Goal: Task Accomplishment & Management: Use online tool/utility

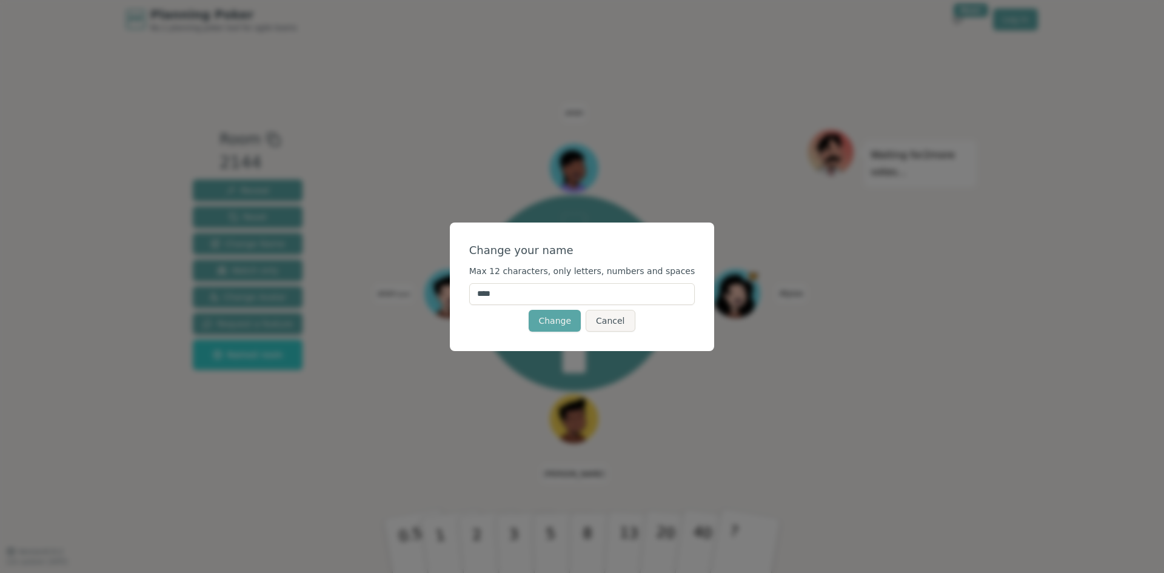
click at [557, 297] on input "****" at bounding box center [582, 294] width 226 height 22
type input "*"
type input "***"
click at [556, 319] on button "Change" at bounding box center [555, 321] width 52 height 22
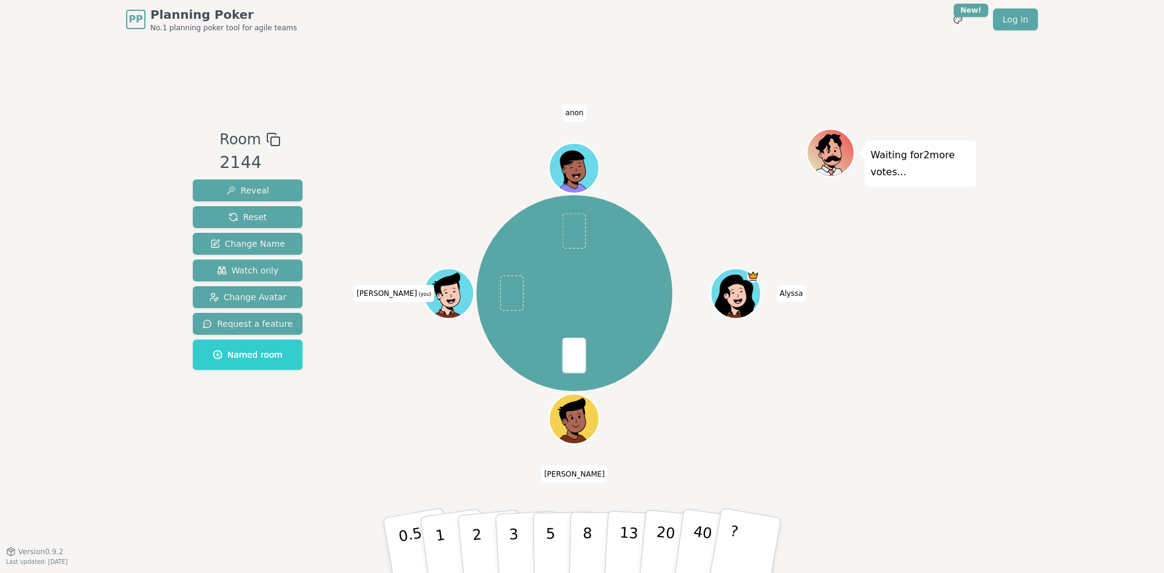
click at [434, 296] on icon at bounding box center [450, 293] width 49 height 6
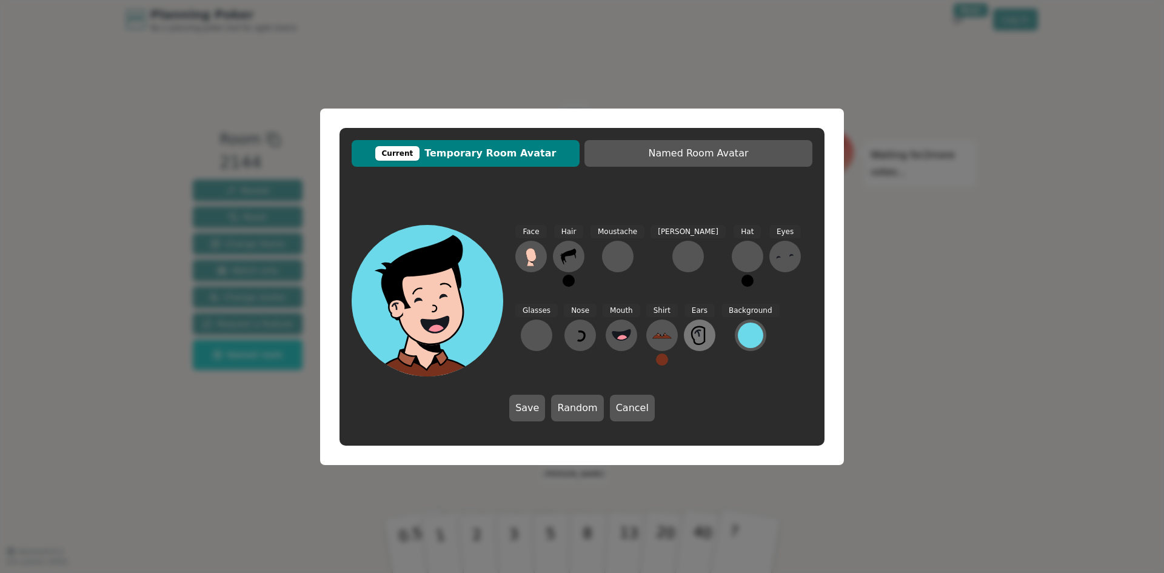
click at [690, 329] on icon at bounding box center [699, 335] width 19 height 19
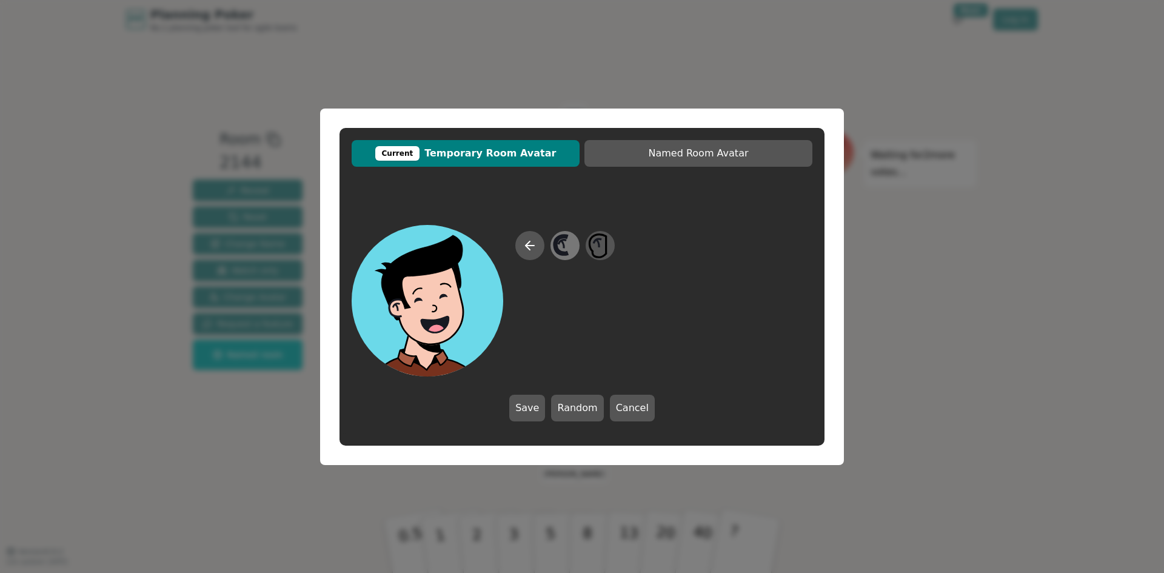
click at [576, 246] on icon at bounding box center [565, 245] width 24 height 27
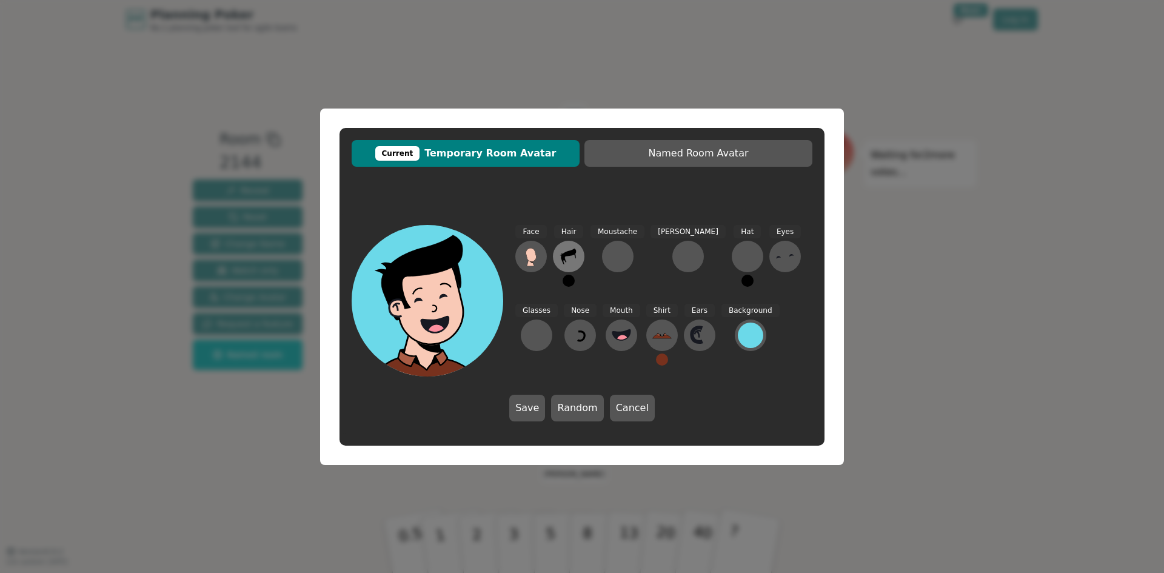
click at [569, 255] on icon at bounding box center [568, 257] width 15 height 16
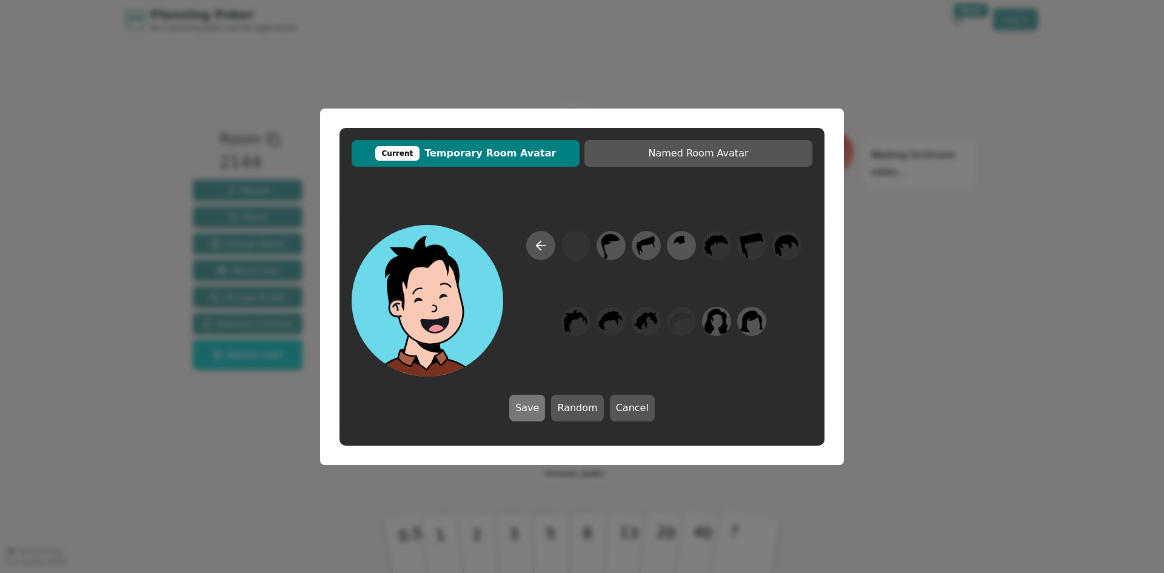
click at [526, 408] on button "Save" at bounding box center [527, 408] width 36 height 27
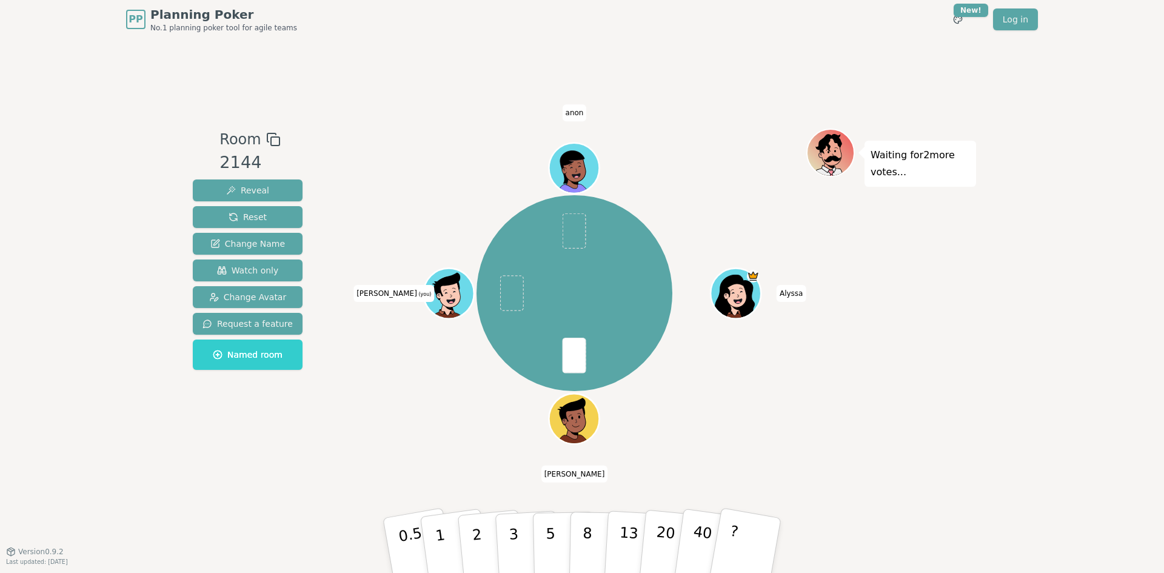
click at [411, 413] on div "[PERSON_NAME] [PERSON_NAME] [PERSON_NAME] (you) anon" at bounding box center [575, 293] width 464 height 286
click at [887, 153] on p "Waiting for 2 more votes..." at bounding box center [920, 164] width 99 height 34
drag, startPoint x: 887, startPoint y: 153, endPoint x: 894, endPoint y: 181, distance: 28.7
click at [894, 181] on div "Waiting for 2 more votes..." at bounding box center [921, 164] width 112 height 46
click at [935, 176] on p "Waiting for 2 more votes..." at bounding box center [920, 164] width 99 height 34
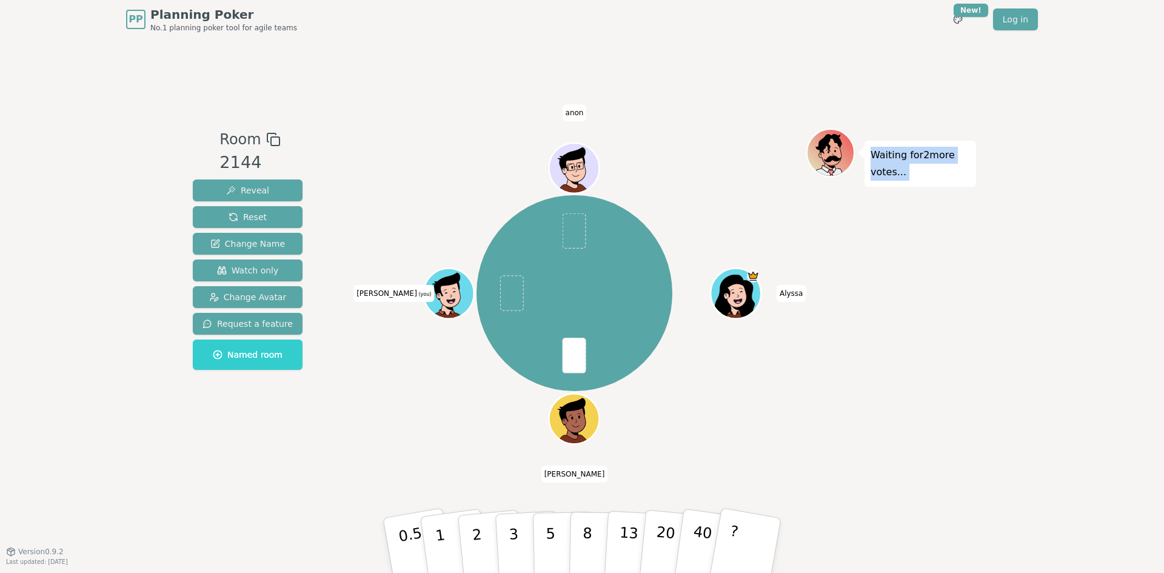
drag, startPoint x: 933, startPoint y: 176, endPoint x: 876, endPoint y: 155, distance: 61.0
click at [876, 154] on p "Waiting for 2 more votes..." at bounding box center [920, 164] width 99 height 34
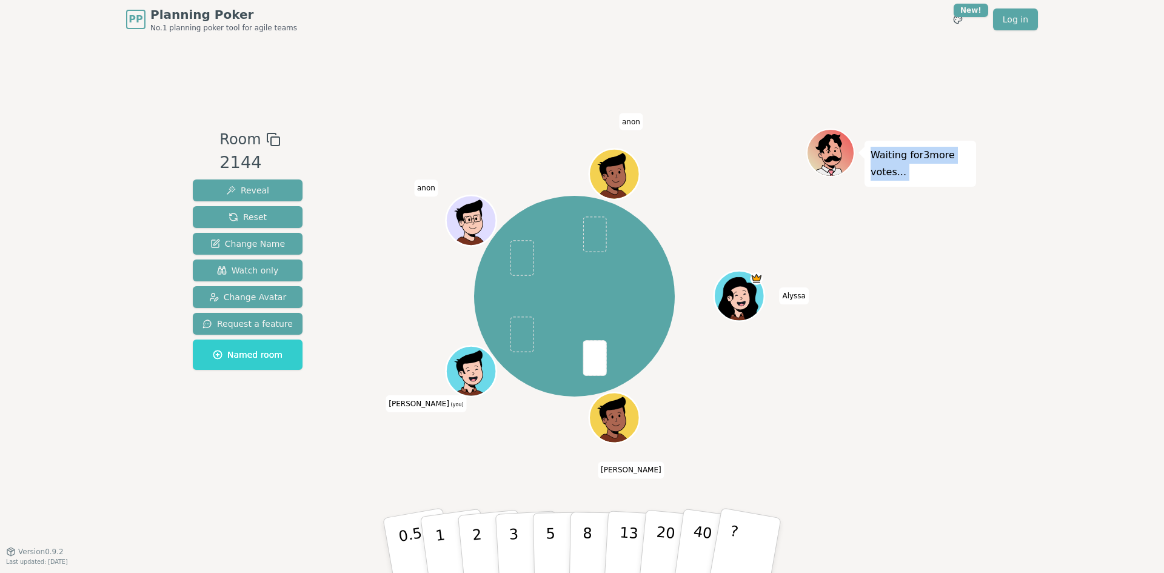
click at [905, 171] on p "Waiting for 3 more votes..." at bounding box center [920, 164] width 99 height 34
click at [938, 307] on div "Waiting for 3 more votes..." at bounding box center [892, 296] width 170 height 334
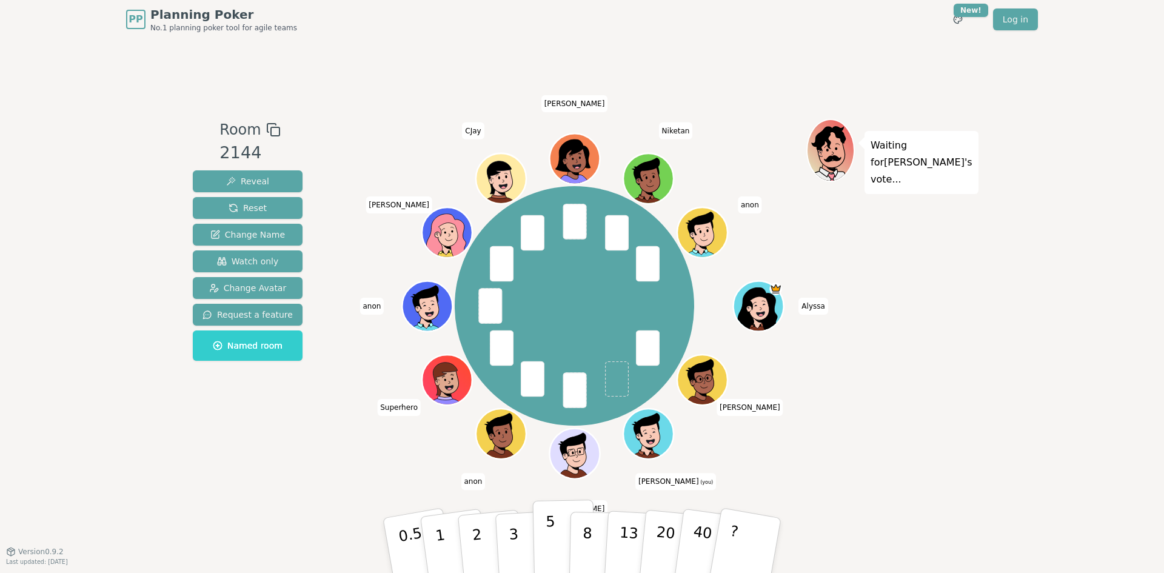
click at [544, 535] on button "5" at bounding box center [564, 546] width 62 height 92
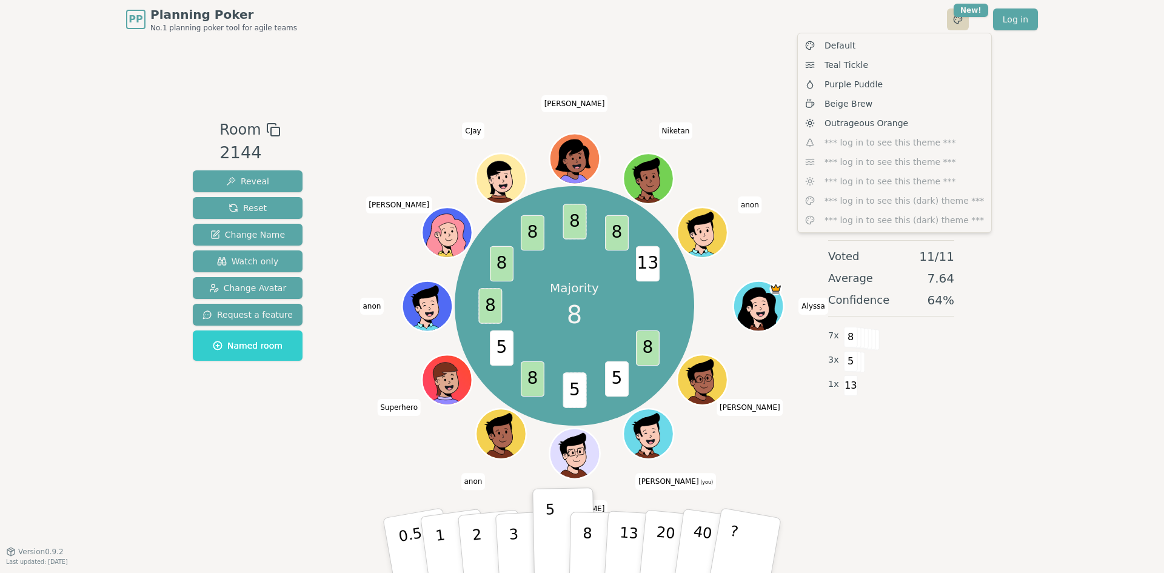
click at [957, 24] on html "PP Planning Poker No.1 planning poker tool for agile teams Toggle theme New! Lo…" at bounding box center [582, 286] width 1164 height 573
click at [914, 41] on div "Default" at bounding box center [895, 45] width 189 height 19
click at [955, 25] on html "PP Planning Poker No.1 planning poker tool for agile teams Toggle theme New! Lo…" at bounding box center [582, 286] width 1164 height 573
click at [864, 124] on span "Outrageous Orange" at bounding box center [867, 123] width 84 height 12
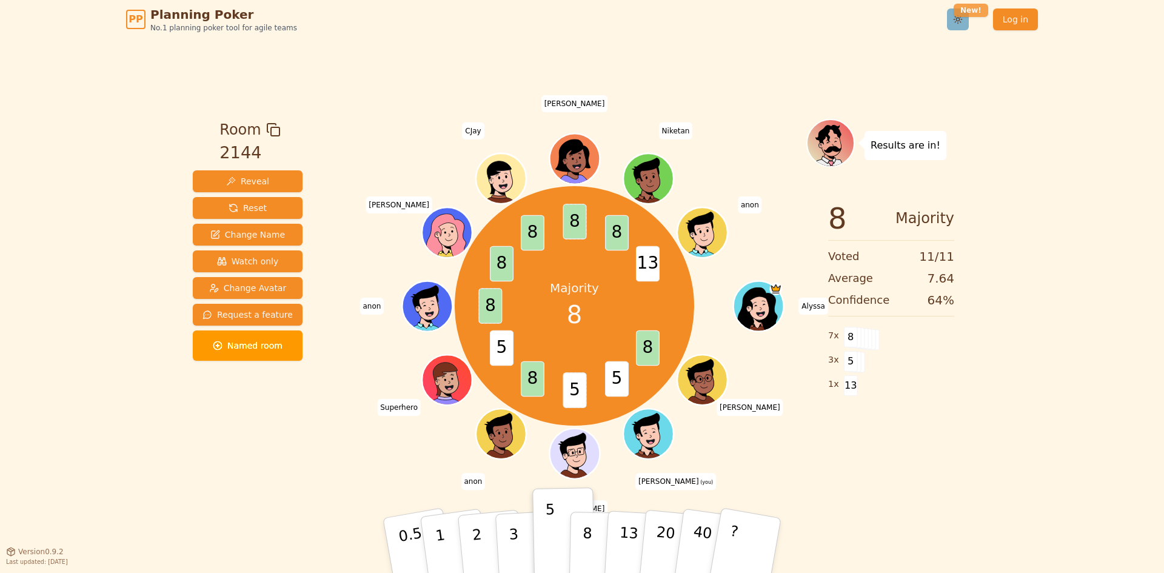
click at [972, 14] on html "PP Planning Poker No.1 planning poker tool for agile teams Toggle theme New! Lo…" at bounding box center [582, 286] width 1164 height 573
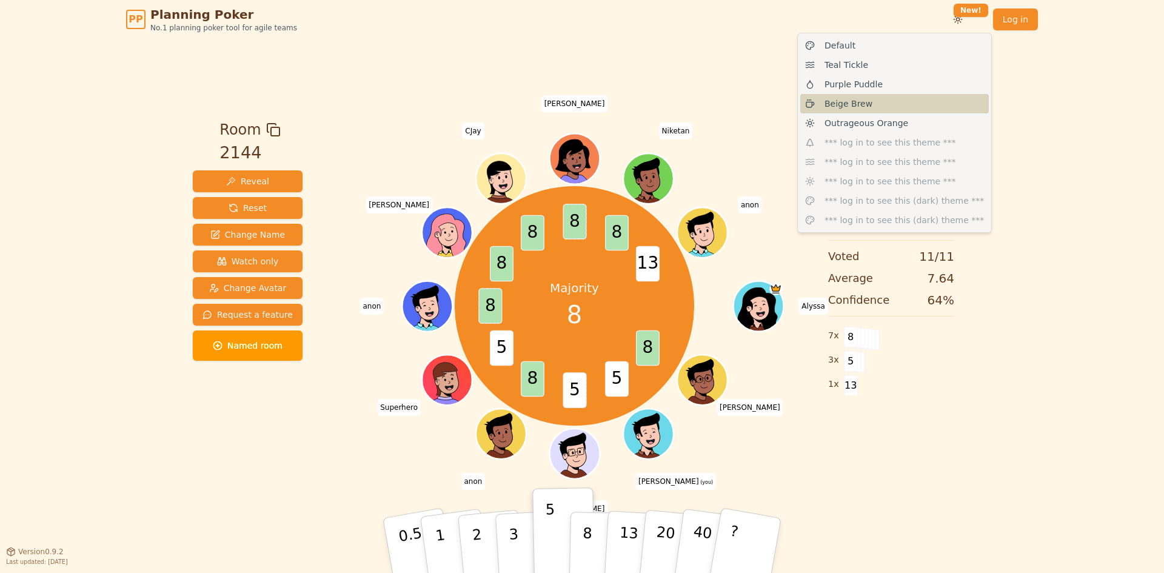
click at [864, 109] on span "Beige Brew" at bounding box center [849, 104] width 48 height 12
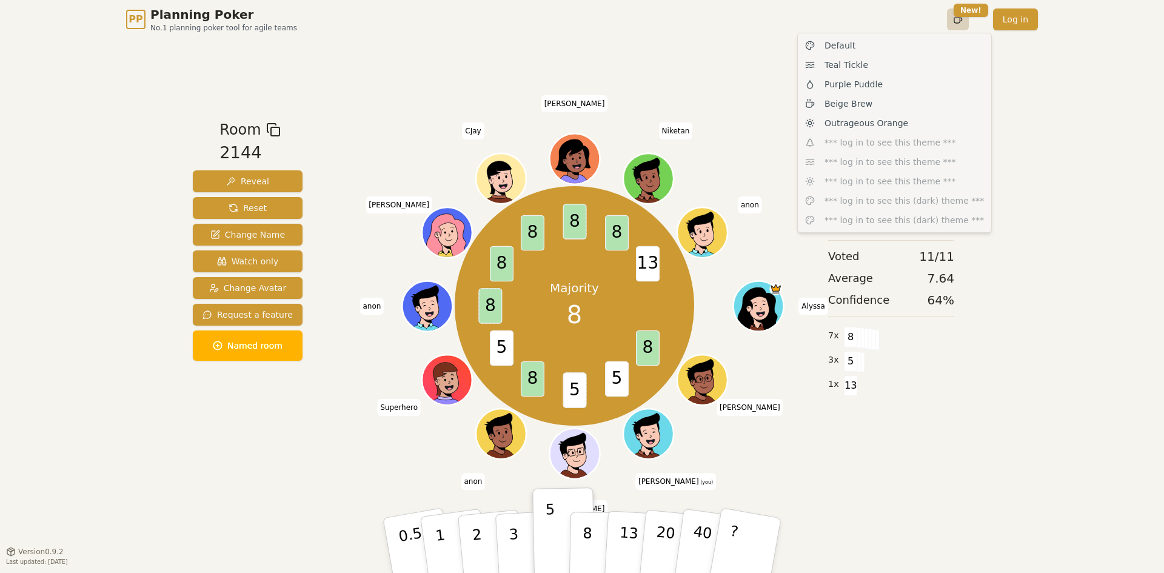
click at [959, 22] on html "PP Planning Poker No.1 planning poker tool for agile teams Toggle theme New! Lo…" at bounding box center [582, 286] width 1164 height 573
click at [911, 66] on div "Teal Tickle" at bounding box center [895, 64] width 189 height 19
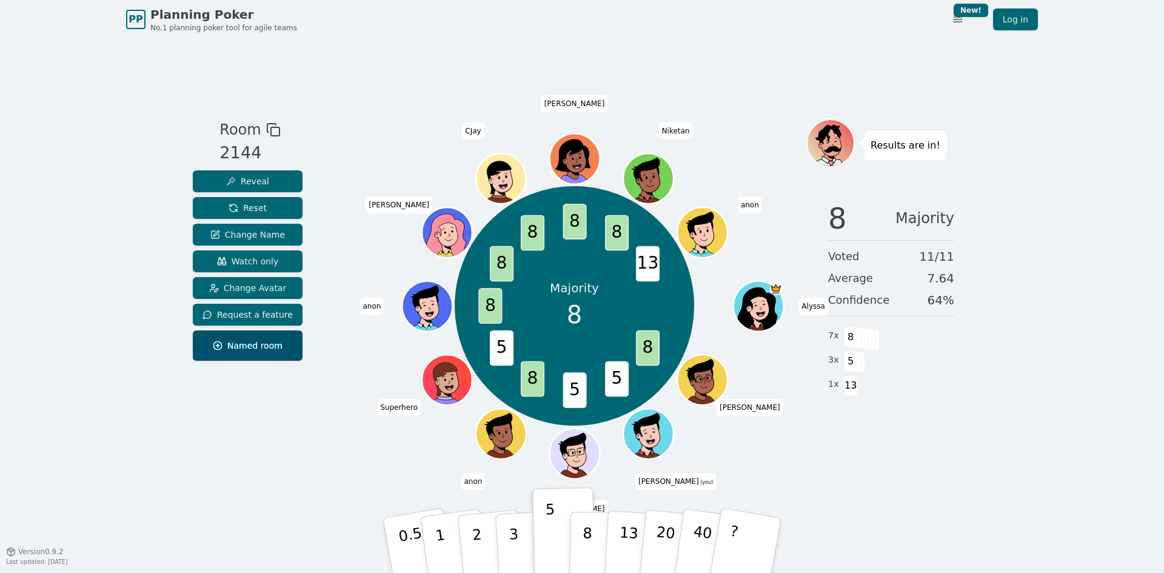
click at [975, 21] on div "Toggle theme New! Log in [GEOGRAPHIC_DATA]" at bounding box center [983, 19] width 110 height 22
click at [968, 21] on html "PP Planning Poker No.1 planning poker tool for agile teams Toggle theme New! Lo…" at bounding box center [582, 286] width 1164 height 573
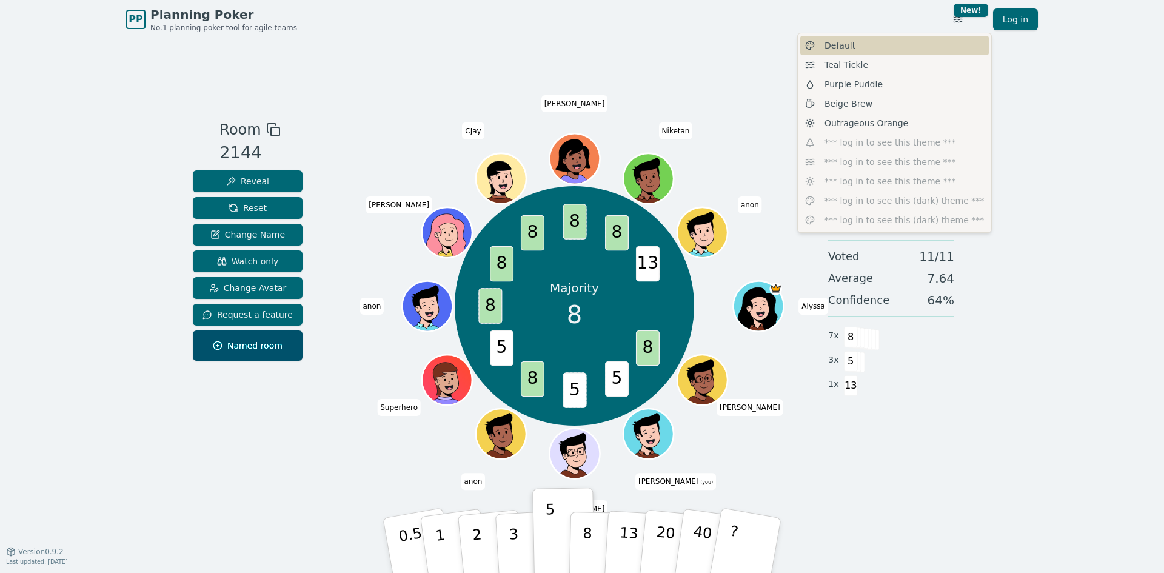
click at [911, 42] on div "Default" at bounding box center [895, 45] width 189 height 19
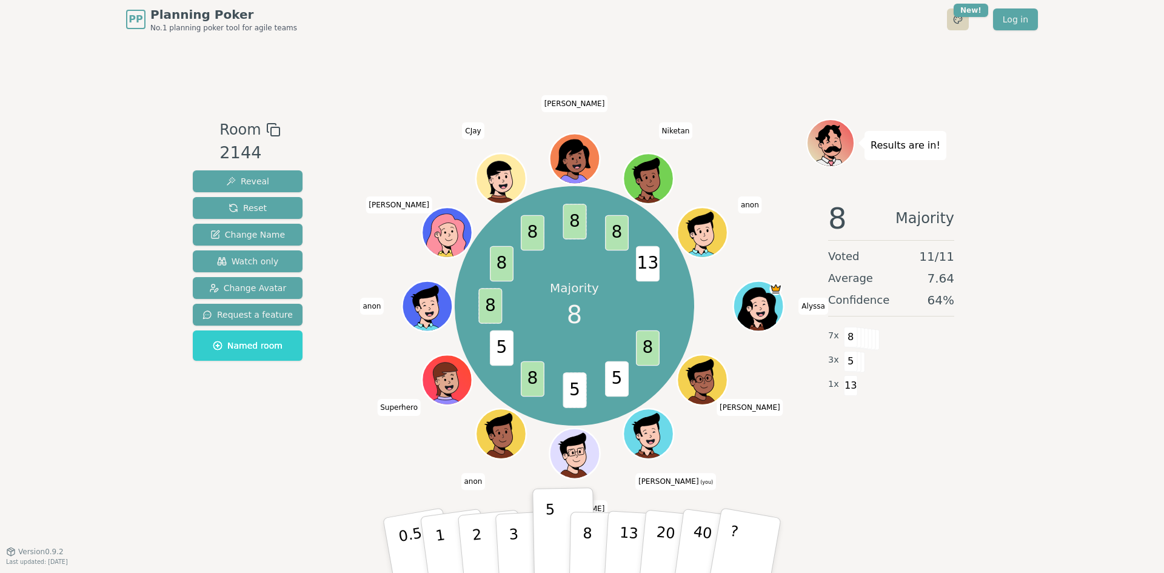
click at [959, 30] on html "PP Planning Poker No.1 planning poker tool for agile teams Toggle theme New! Lo…" at bounding box center [582, 286] width 1164 height 573
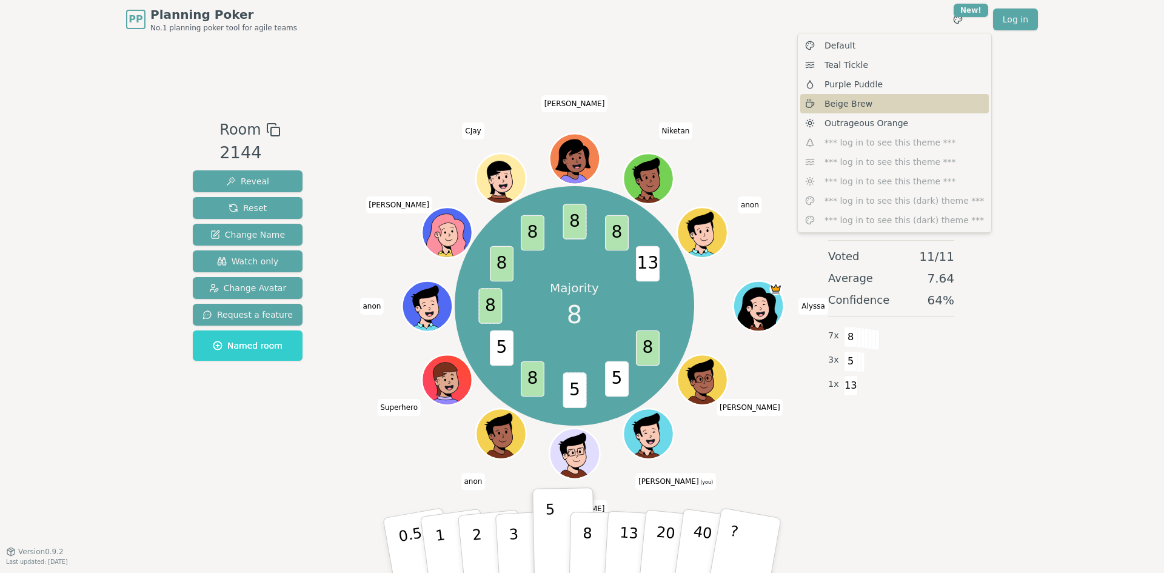
click at [875, 94] on div "Beige Brew" at bounding box center [895, 103] width 189 height 19
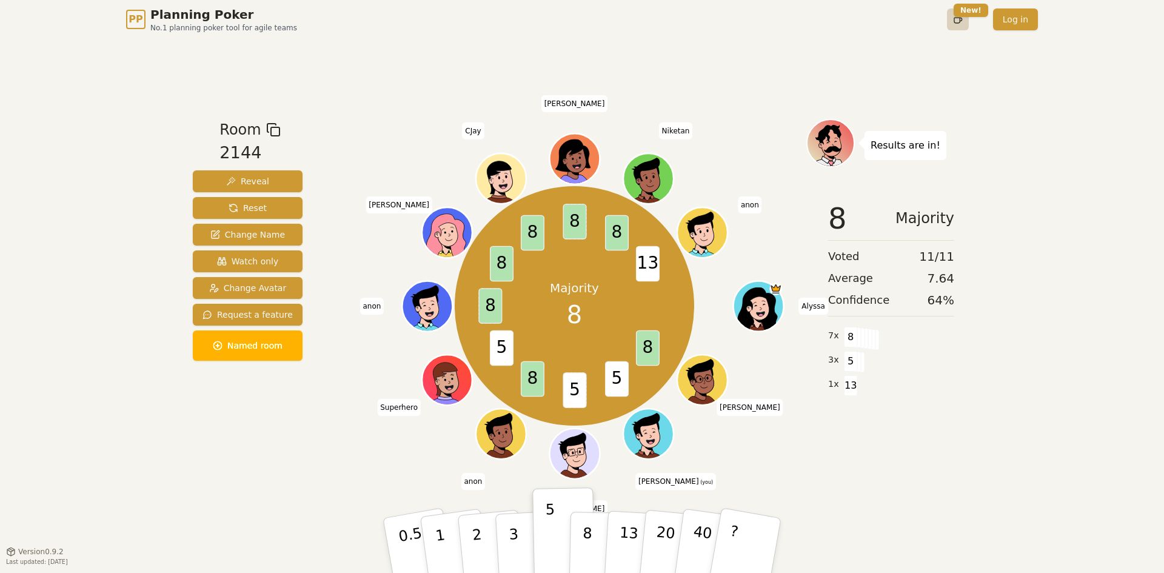
click at [961, 18] on html "PP Planning Poker No.1 planning poker tool for agile teams Toggle theme New! Lo…" at bounding box center [582, 286] width 1164 height 573
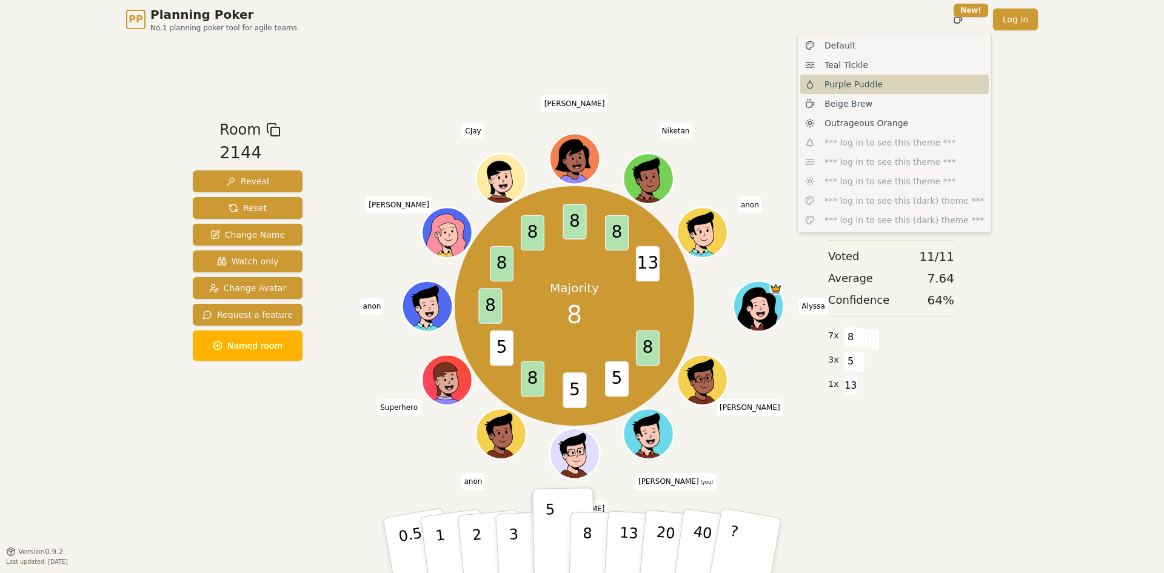
click at [865, 82] on span "Purple Puddle" at bounding box center [854, 84] width 58 height 12
